Goal: Navigation & Orientation: Find specific page/section

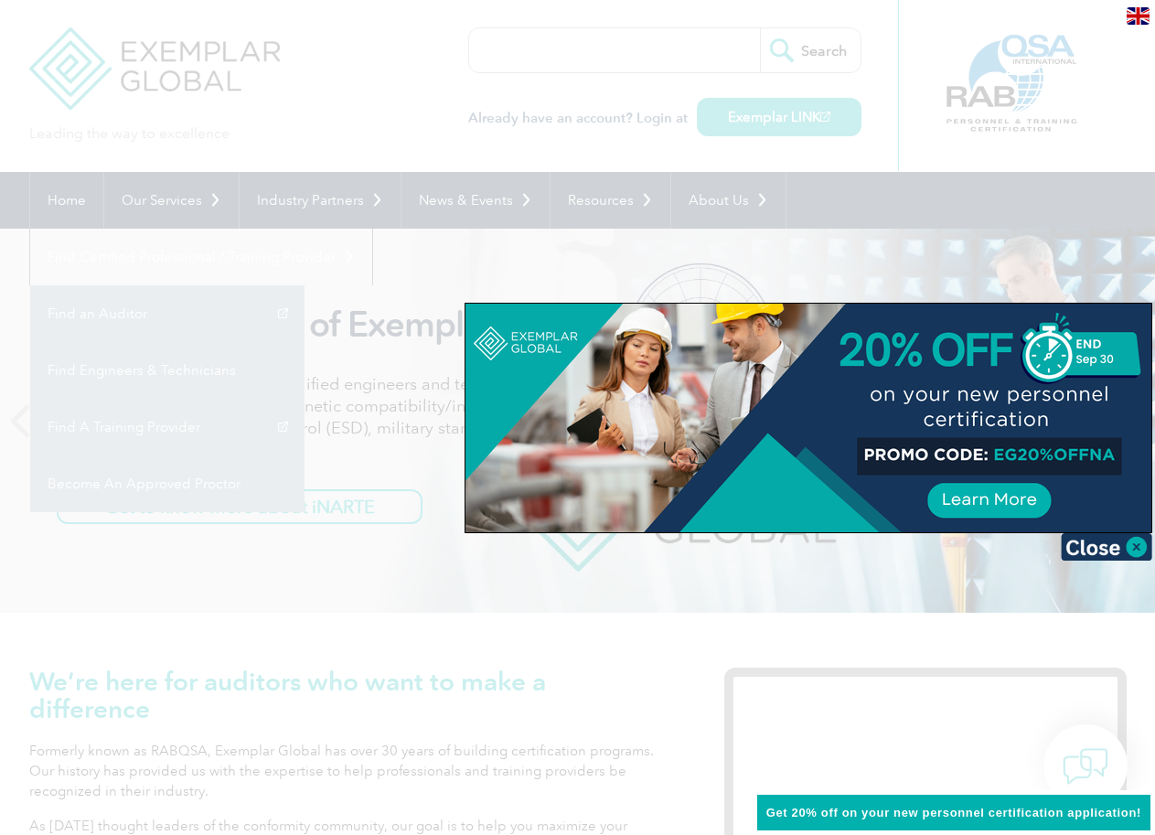
click at [442, 647] on div at bounding box center [577, 417] width 1155 height 835
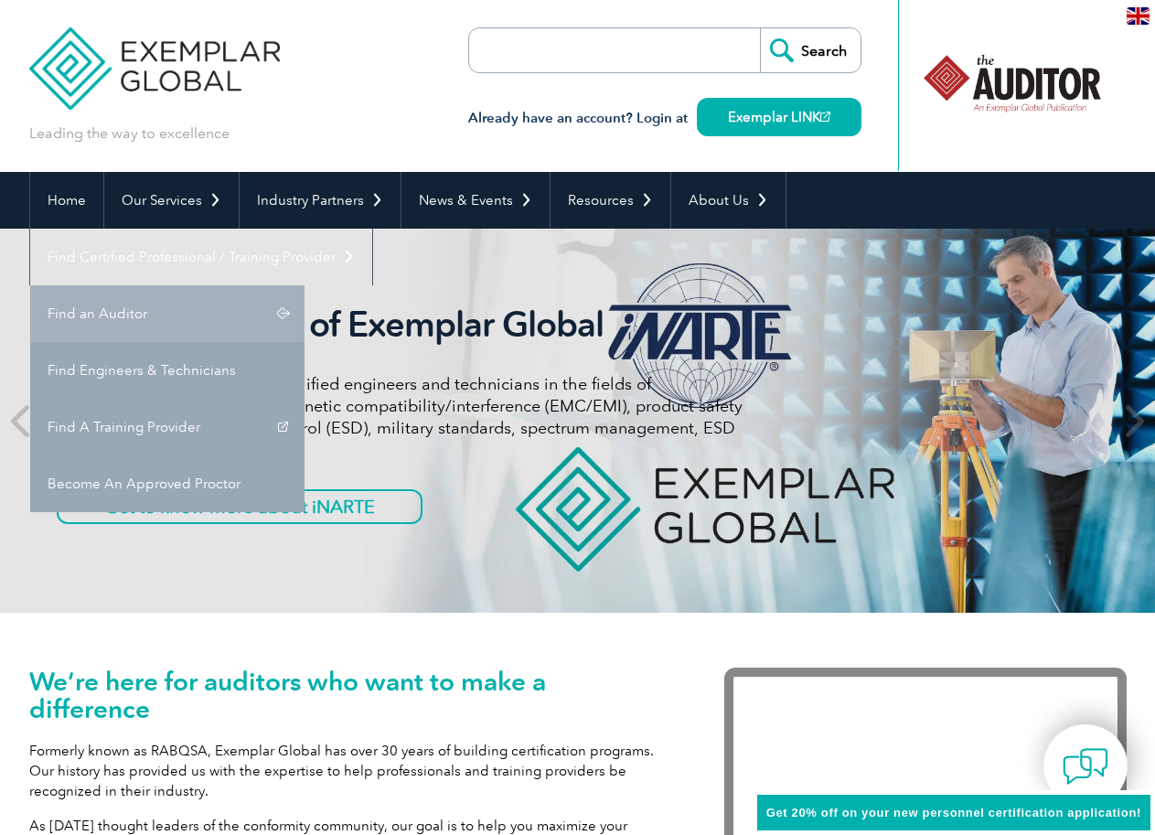
click at [305, 285] on link "Find an Auditor" at bounding box center [167, 313] width 274 height 57
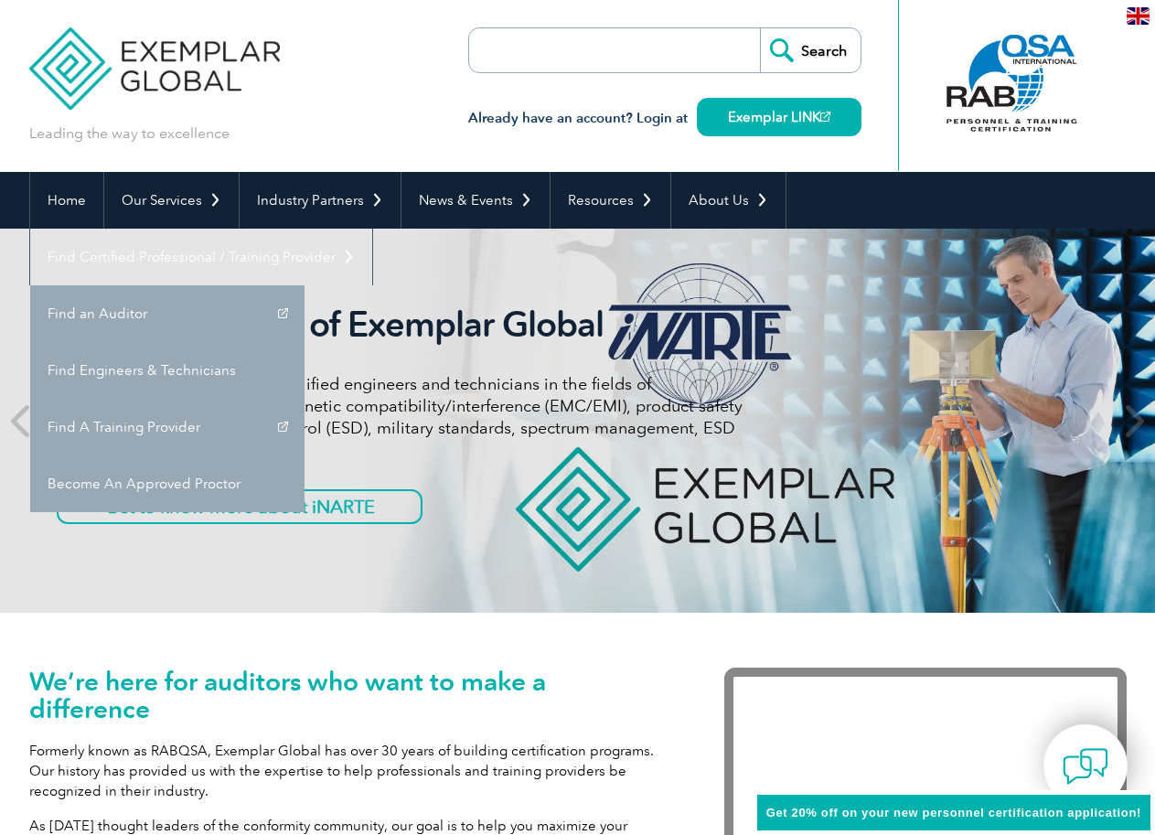
click at [442, 568] on div "iNARTE is a Part of Exemplar Global iNARTE certifications are for qualified eng…" at bounding box center [577, 421] width 1097 height 384
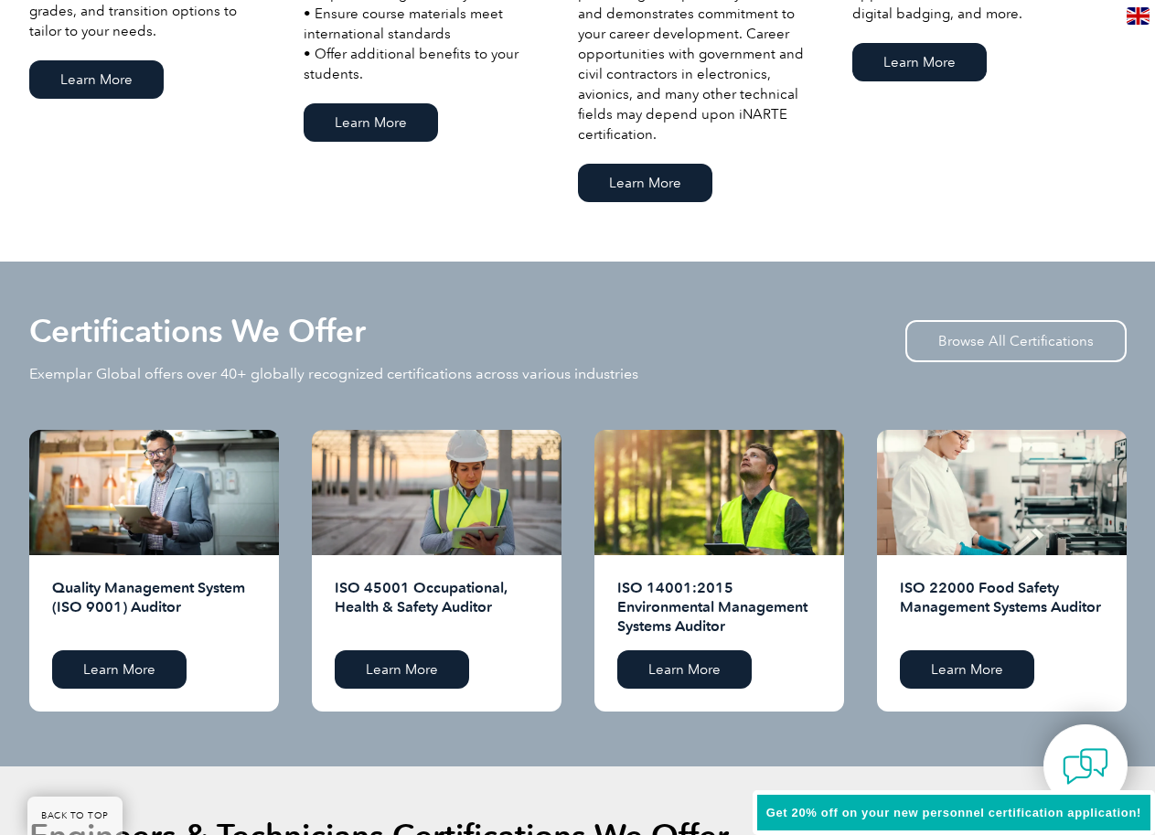
scroll to position [1829, 0]
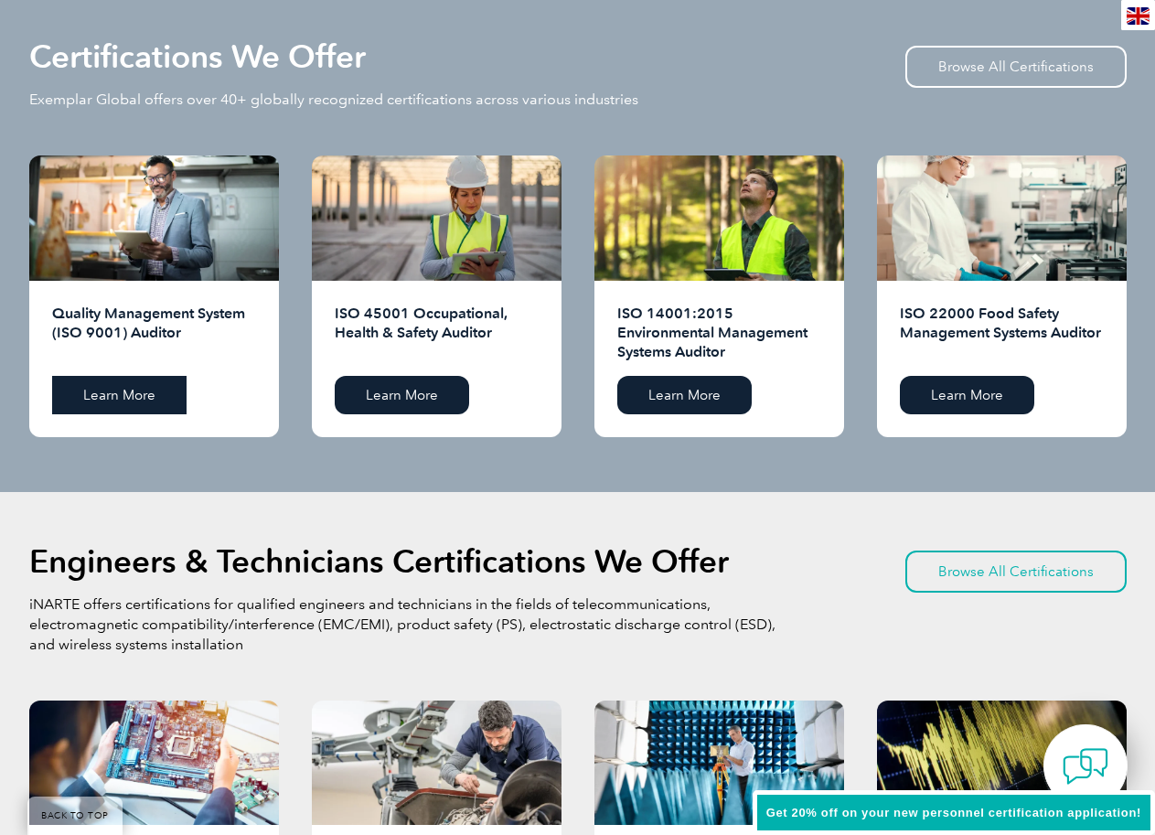
click at [148, 388] on link "Learn More" at bounding box center [119, 395] width 134 height 38
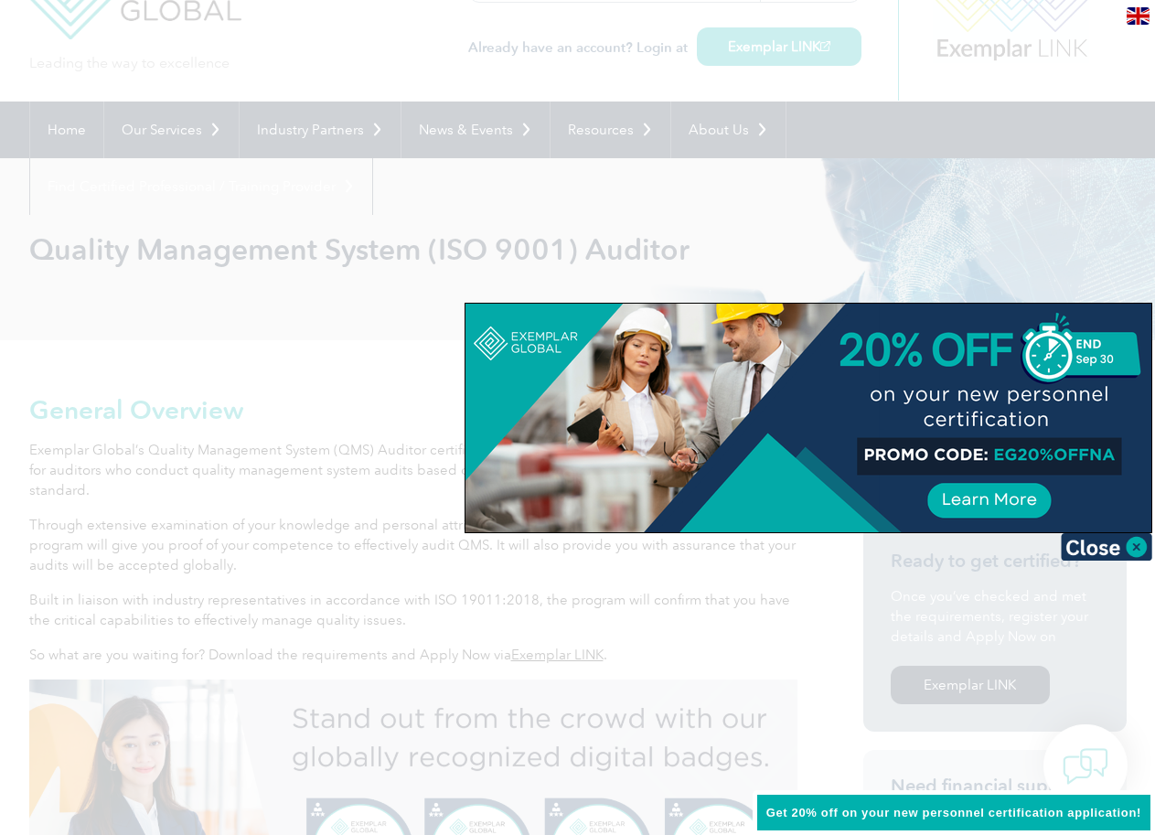
scroll to position [91, 0]
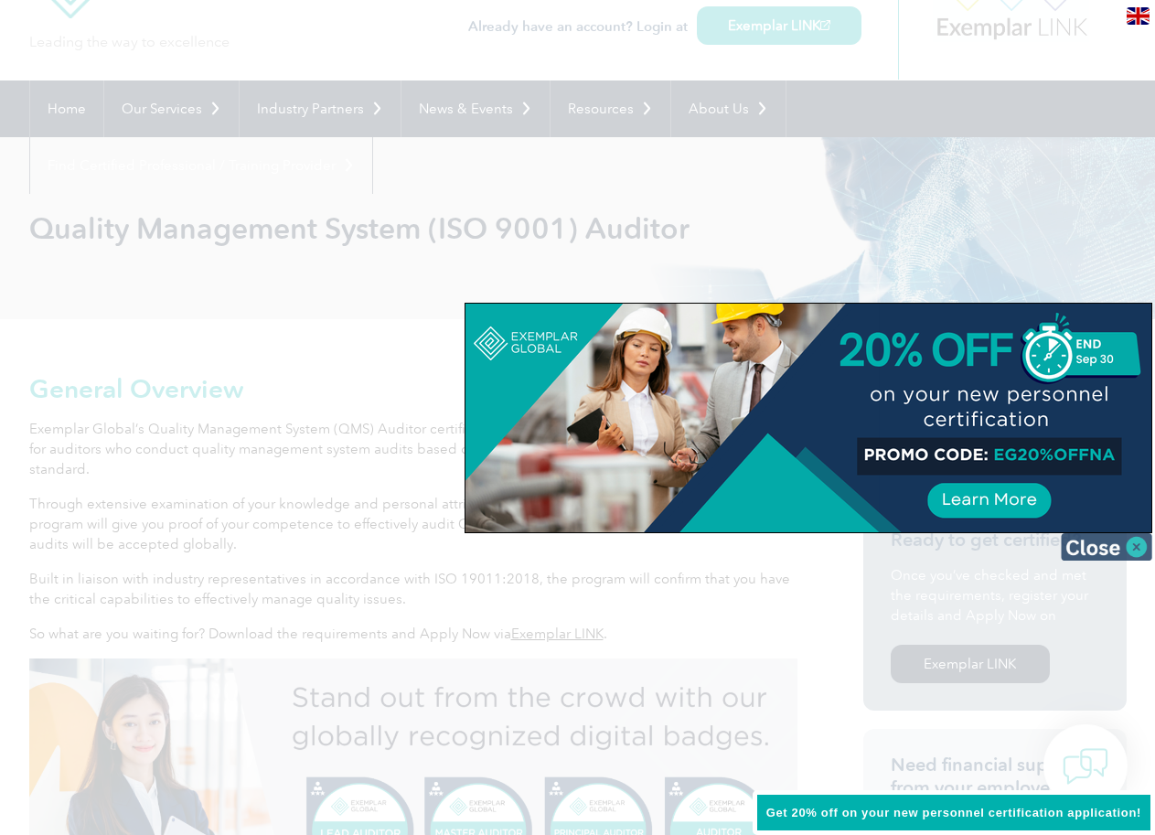
click at [1135, 544] on img at bounding box center [1106, 546] width 91 height 27
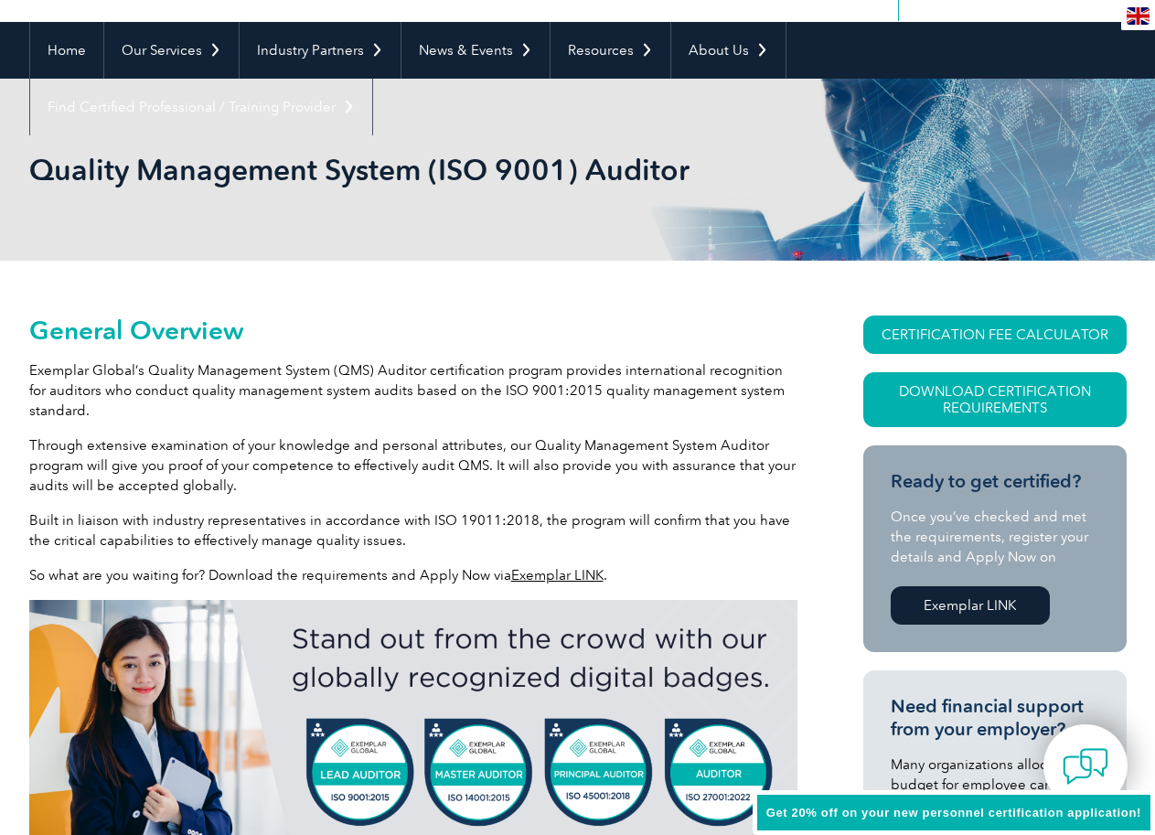
scroll to position [183, 0]
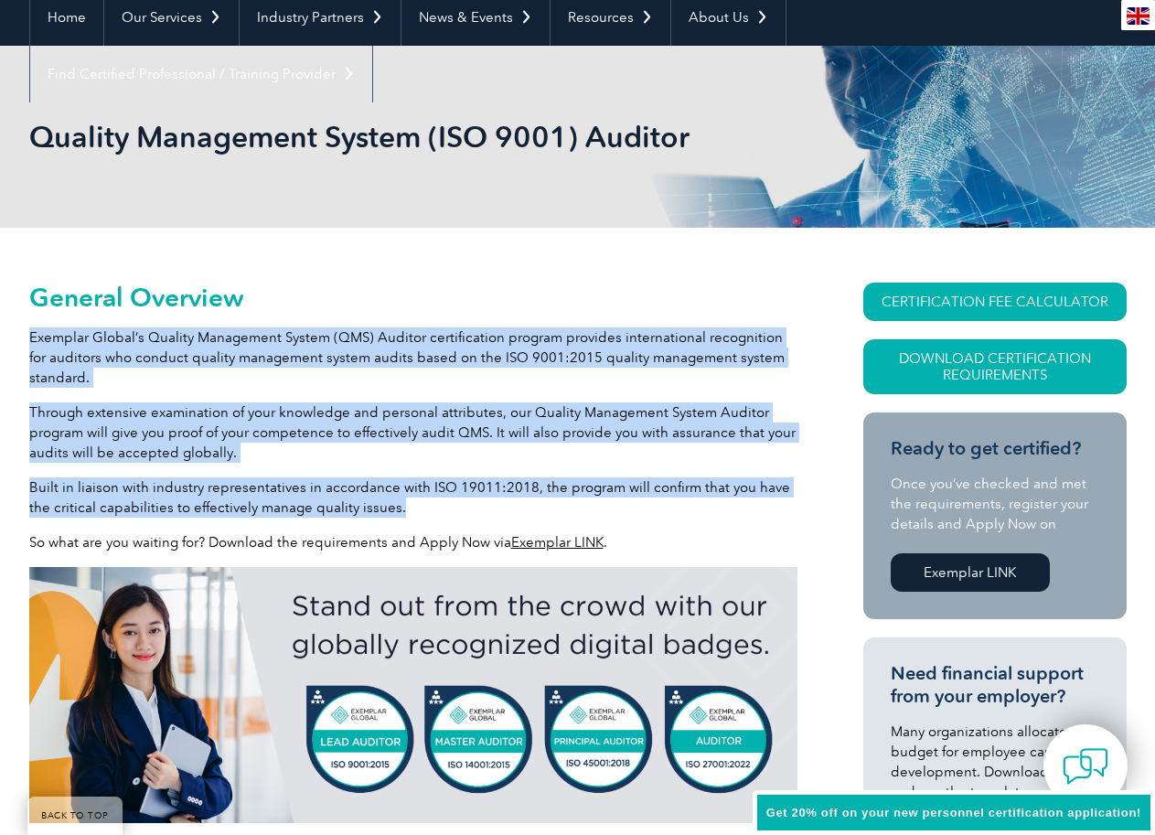
drag, startPoint x: 29, startPoint y: 338, endPoint x: 556, endPoint y: 499, distance: 550.8
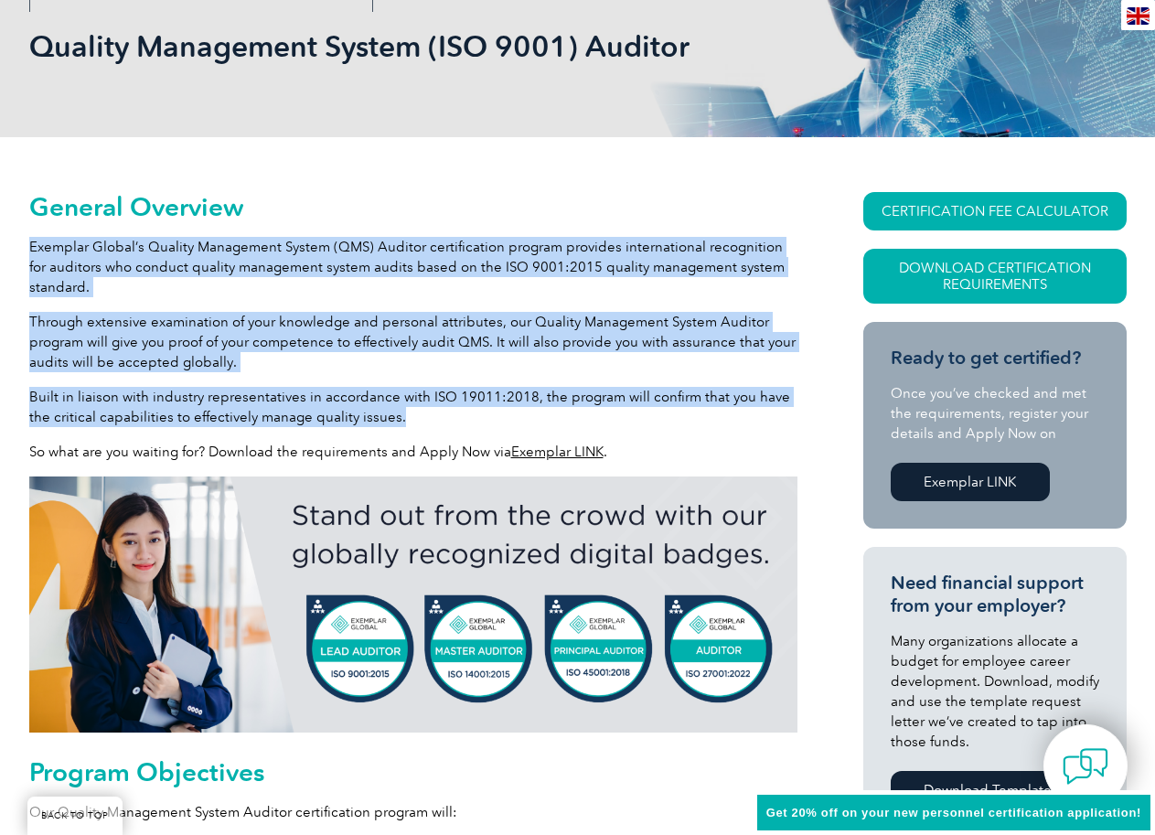
scroll to position [274, 0]
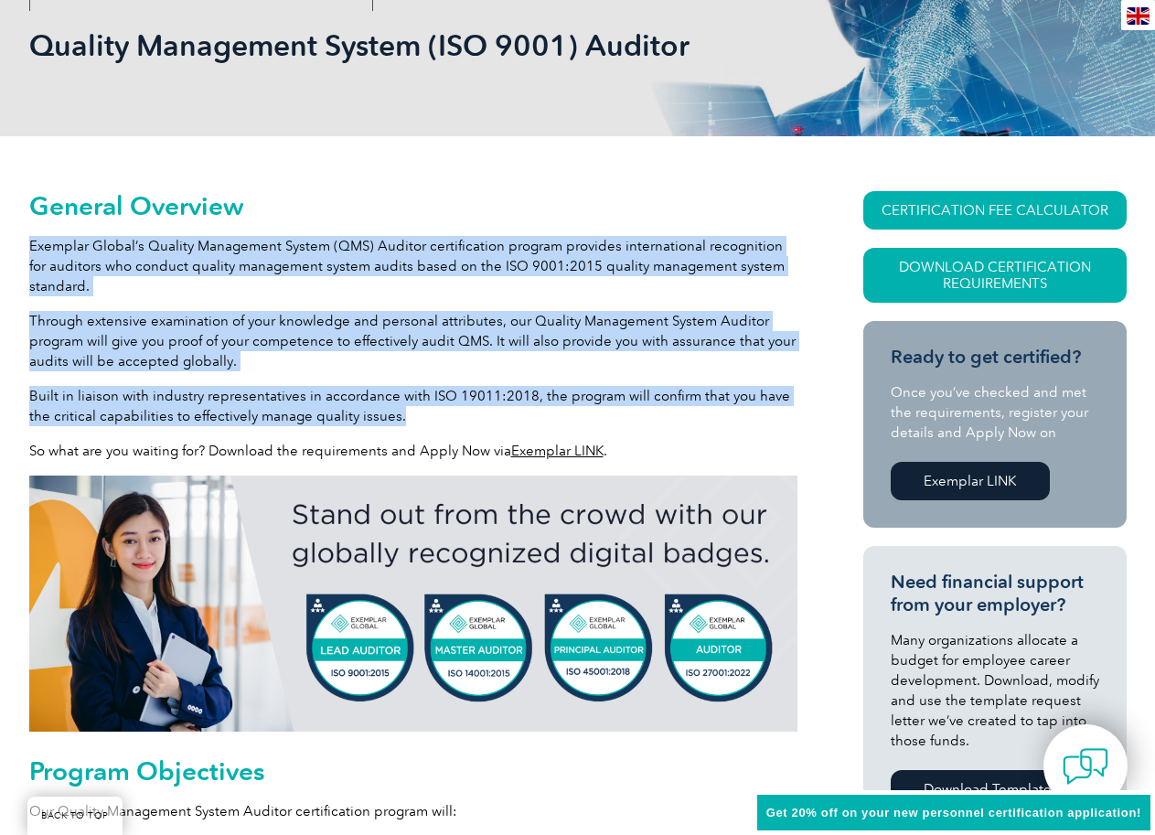
click at [554, 413] on p "Built in liaison with industry representatives in accordance with ISO 19011:201…" at bounding box center [413, 406] width 768 height 40
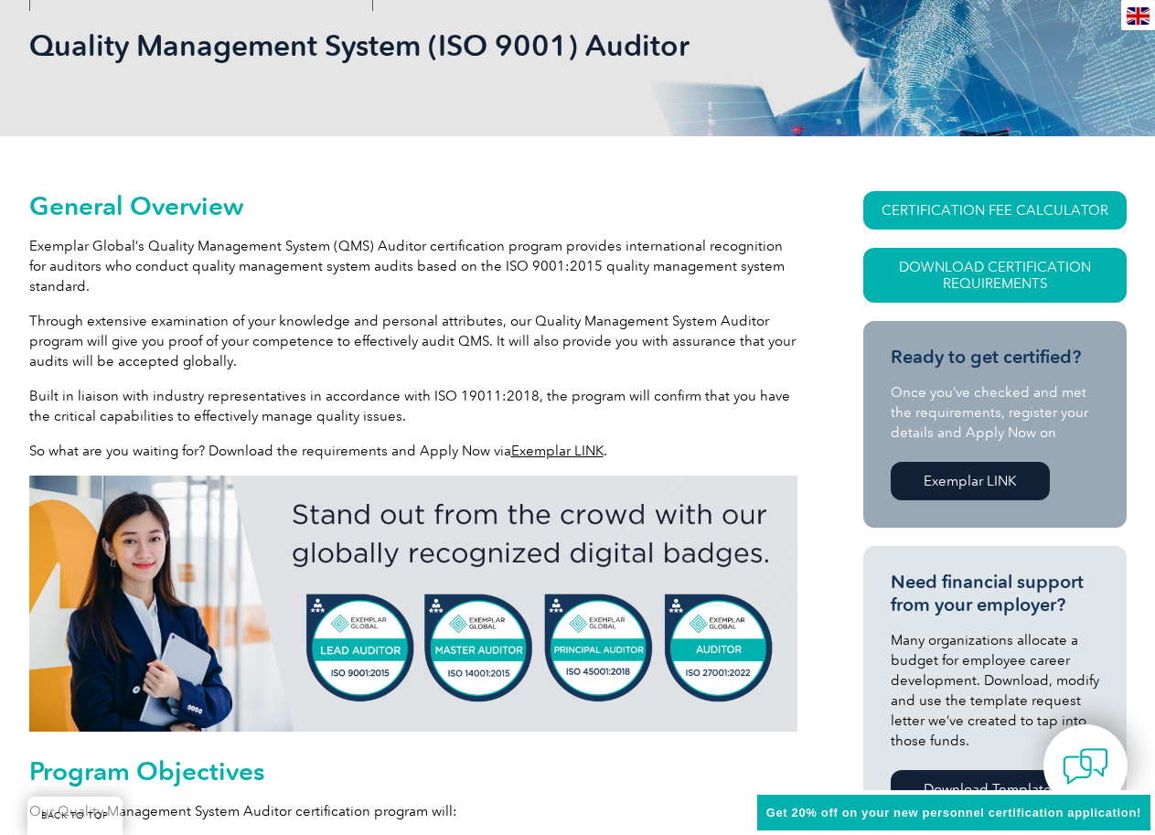
click at [387, 413] on p "Built in liaison with industry representatives in accordance with ISO 19011:201…" at bounding box center [413, 406] width 768 height 40
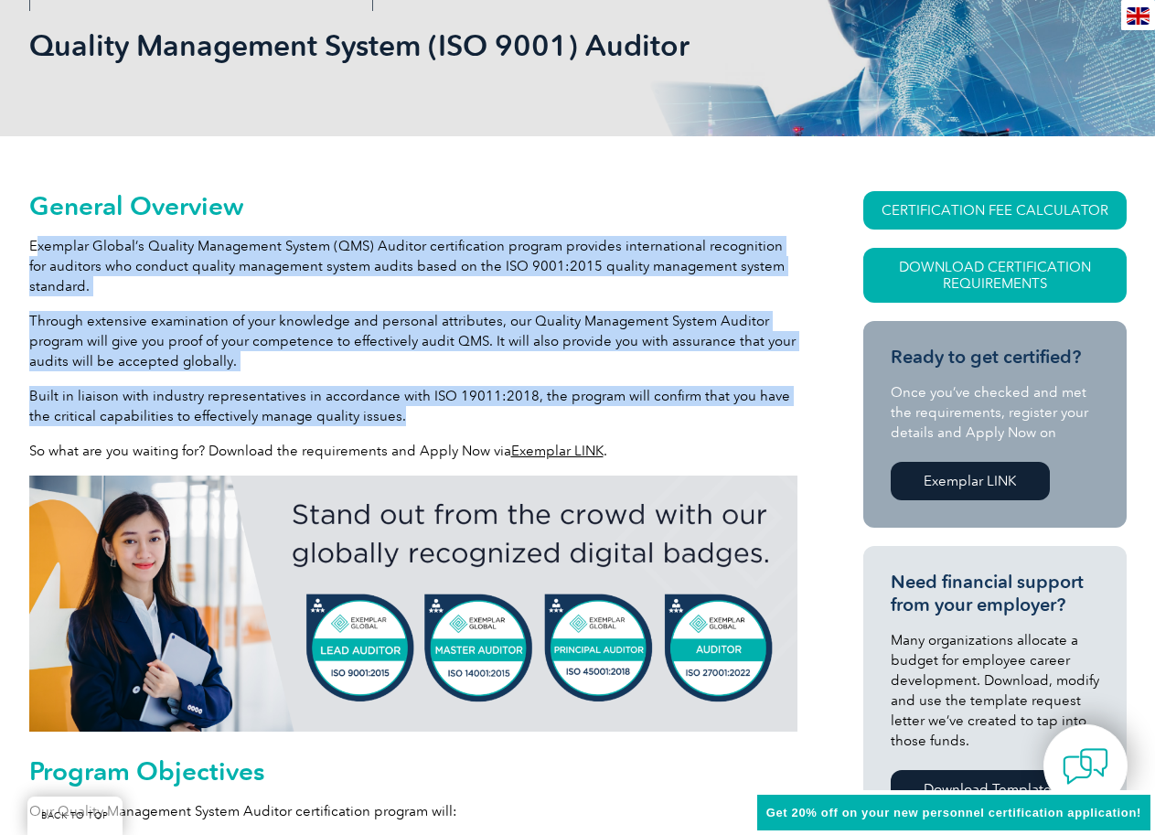
drag, startPoint x: 33, startPoint y: 245, endPoint x: 412, endPoint y: 419, distance: 416.6
click at [444, 418] on p "Built in liaison with industry representatives in accordance with ISO 19011:201…" at bounding box center [413, 406] width 768 height 40
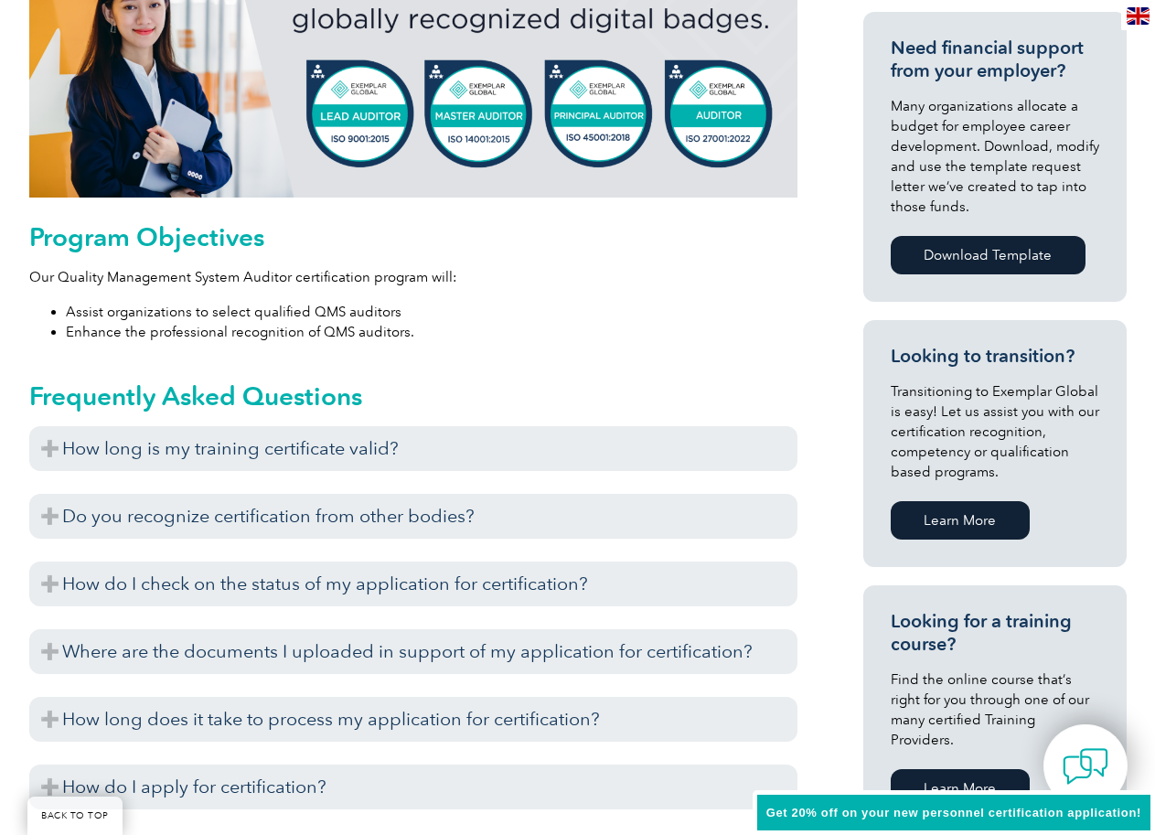
scroll to position [823, 0]
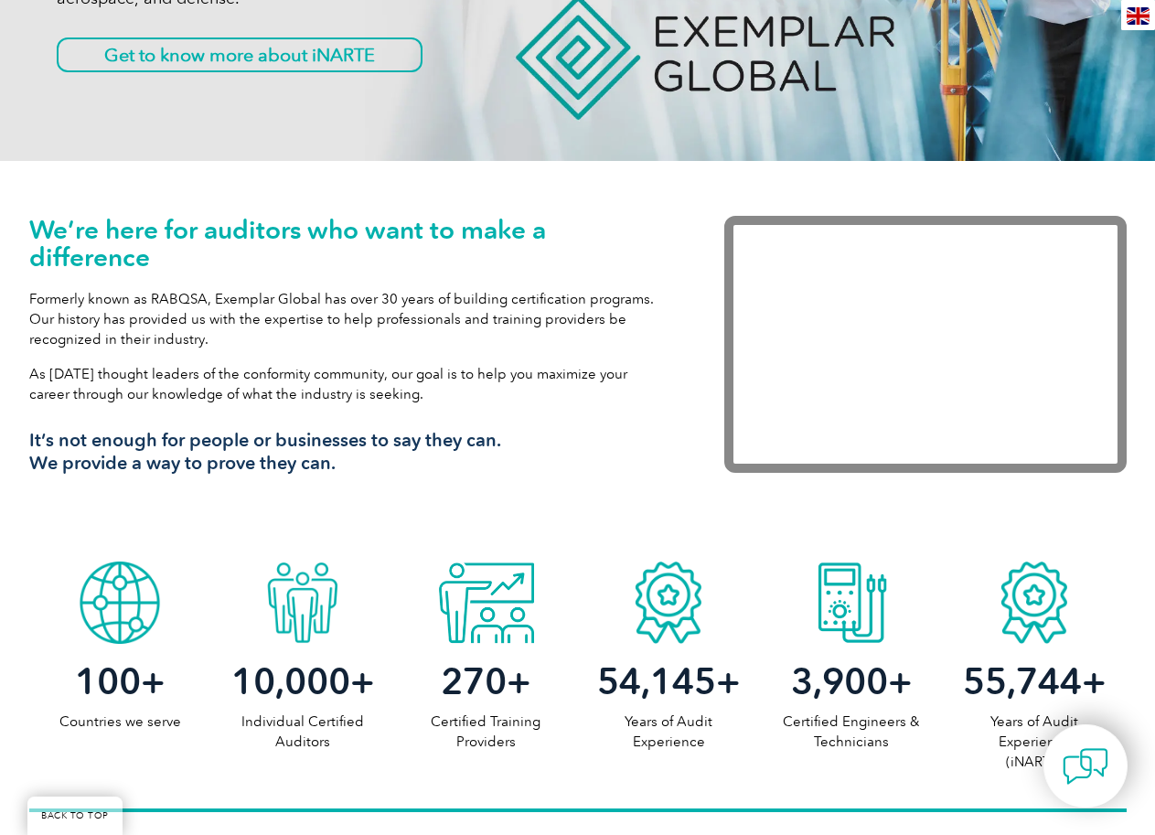
scroll to position [183, 0]
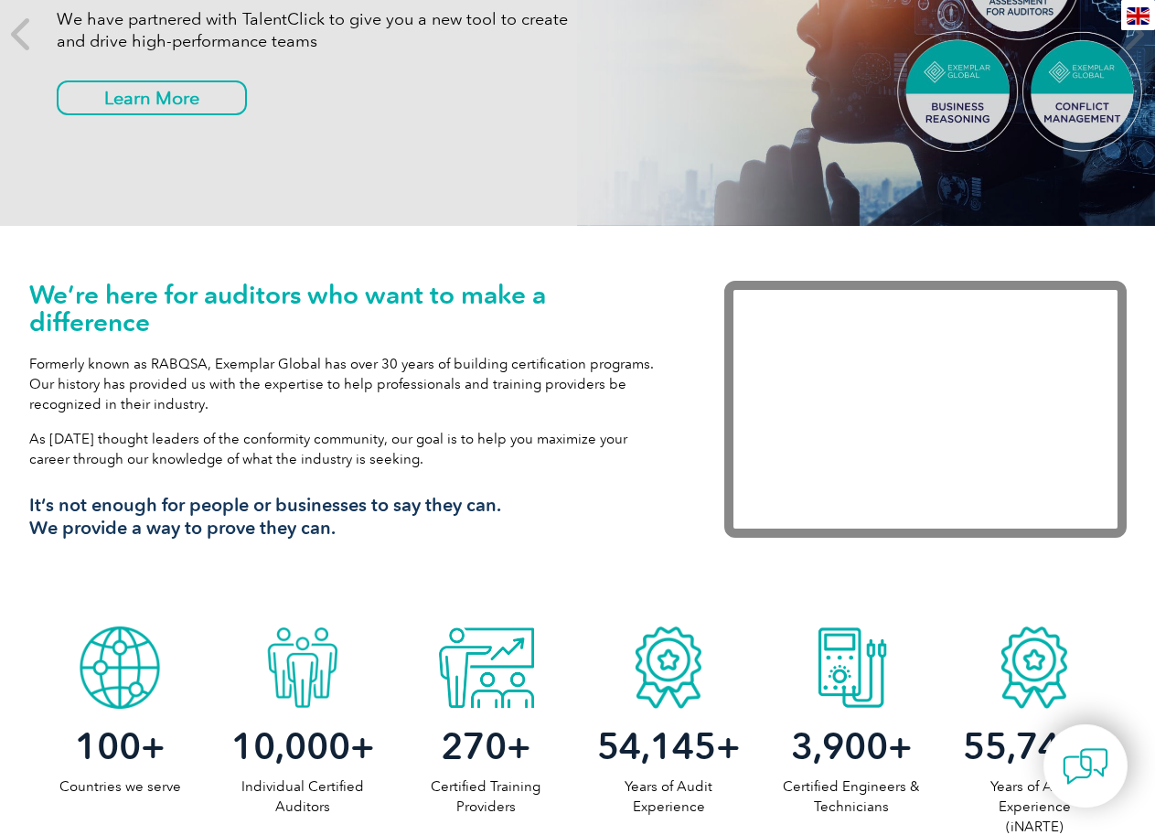
scroll to position [91, 0]
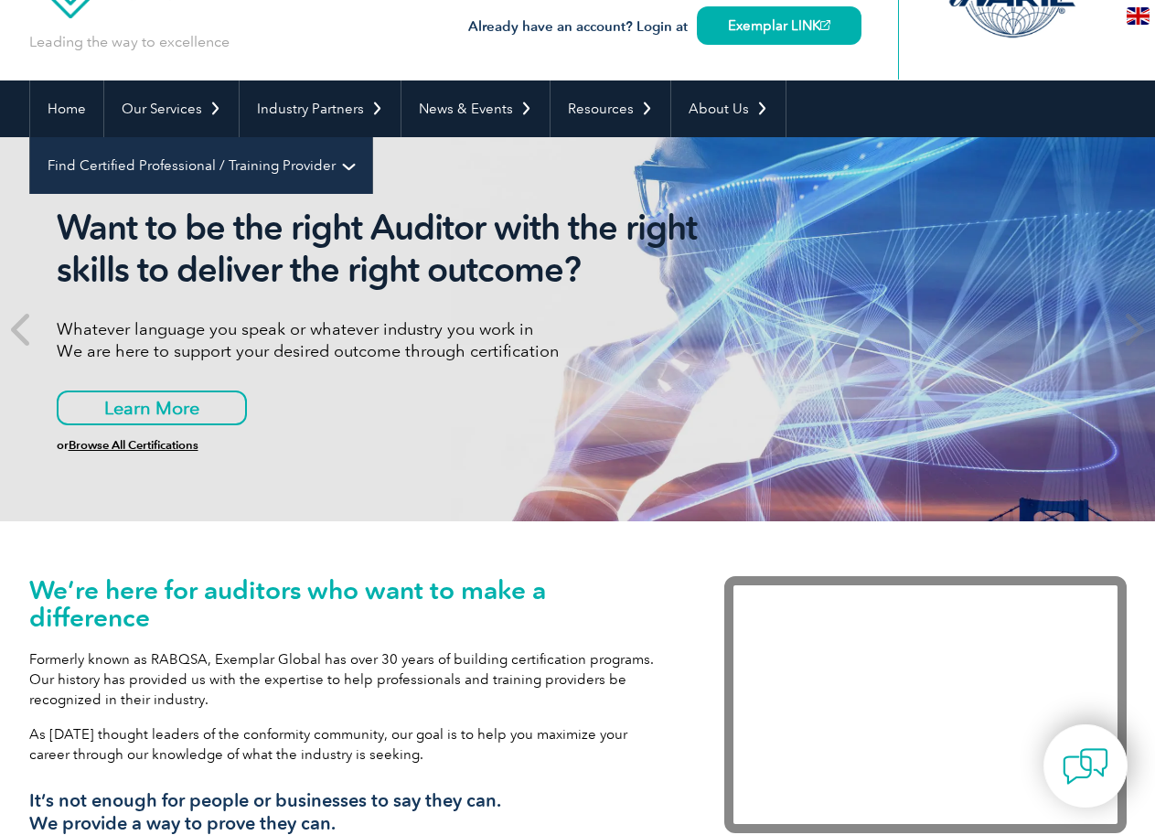
click at [372, 137] on link "Find Certified Professional / Training Provider" at bounding box center [201, 165] width 342 height 57
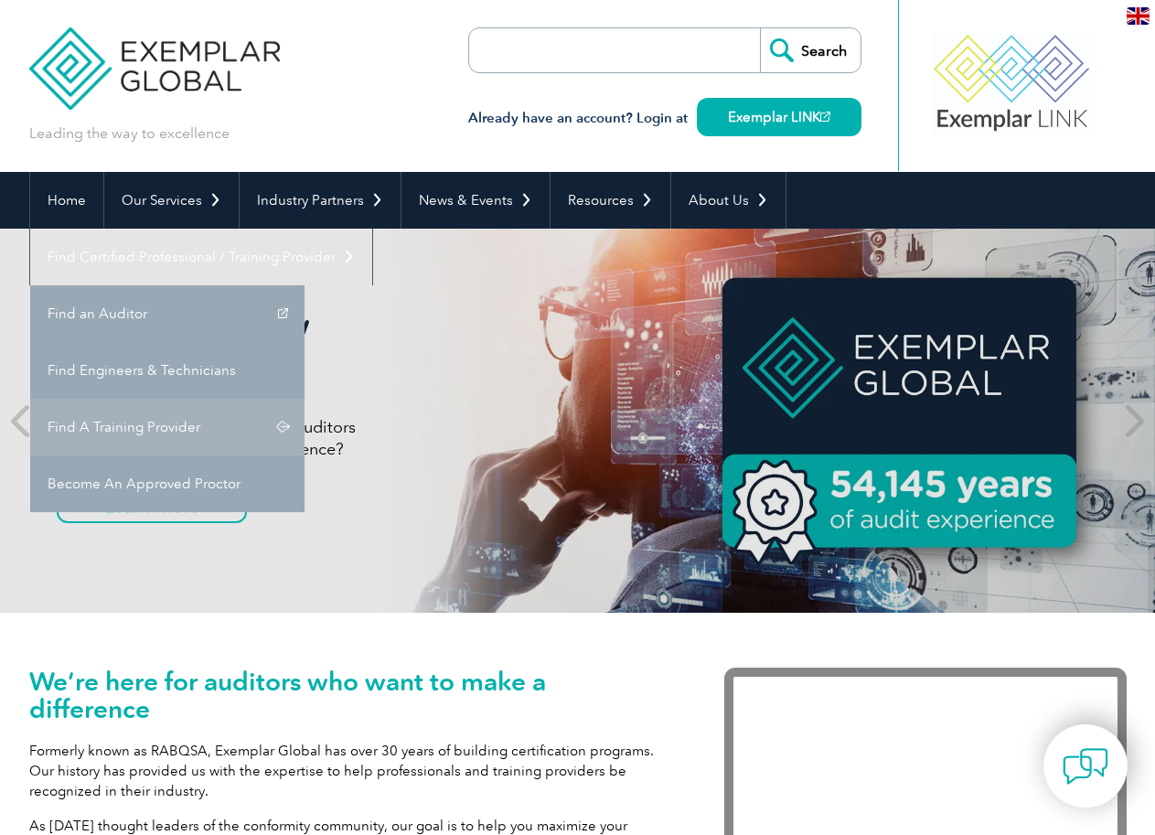
click at [305, 399] on link "Find A Training Provider" at bounding box center [167, 427] width 274 height 57
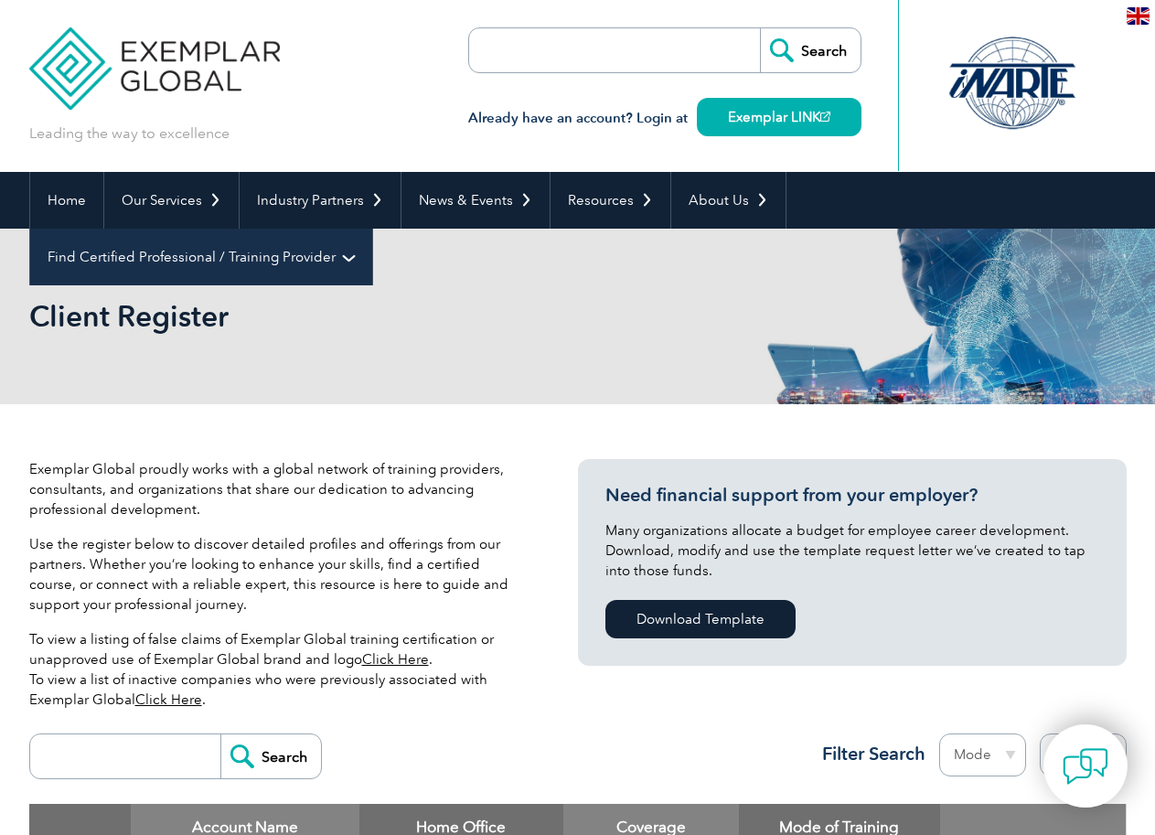
click at [372, 229] on link "Find Certified Professional / Training Provider" at bounding box center [201, 257] width 342 height 57
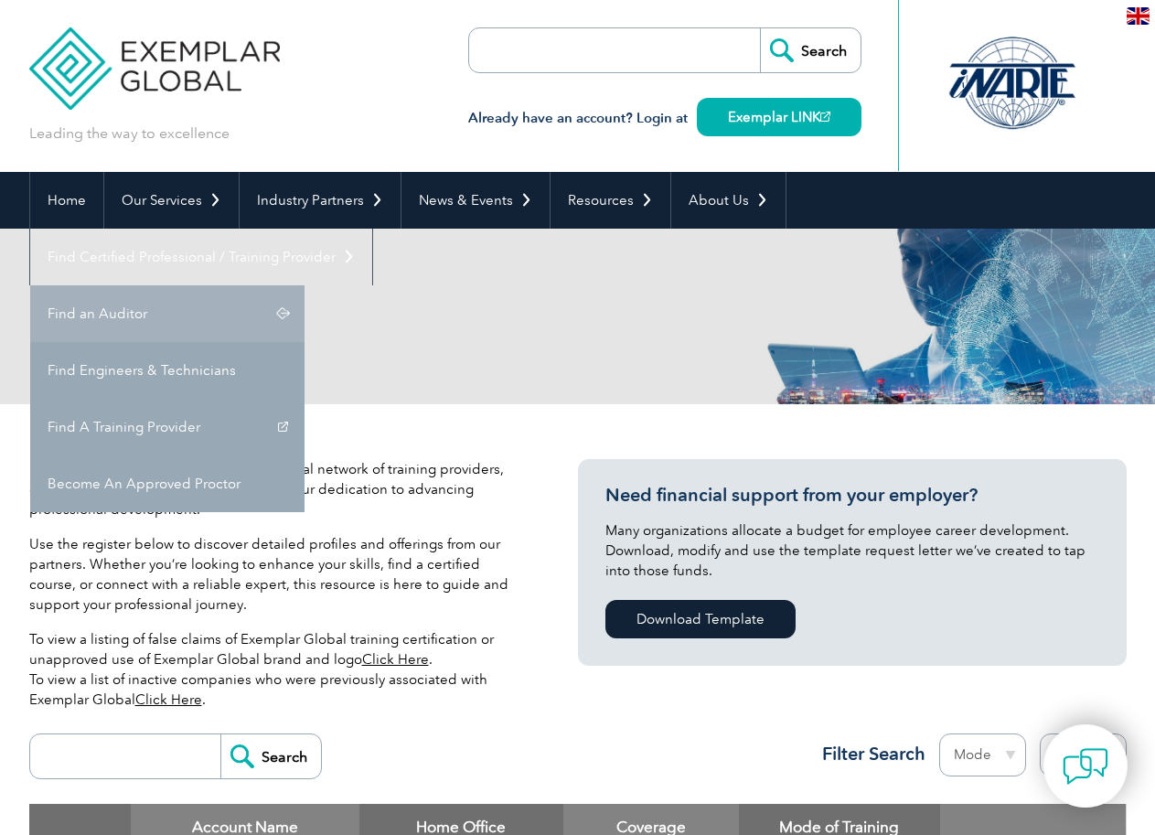
click at [305, 285] on link "Find an Auditor" at bounding box center [167, 313] width 274 height 57
